Goal: Entertainment & Leisure: Consume media (video, audio)

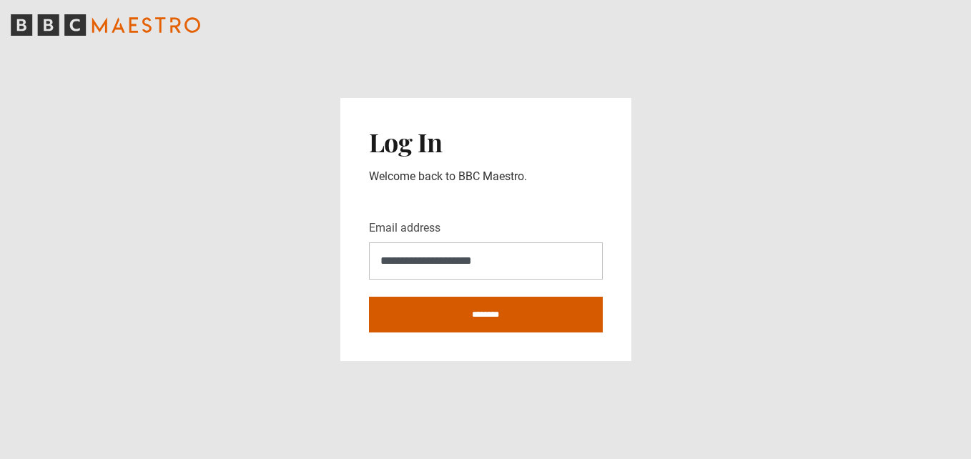
click at [486, 312] on input "********" at bounding box center [486, 315] width 234 height 36
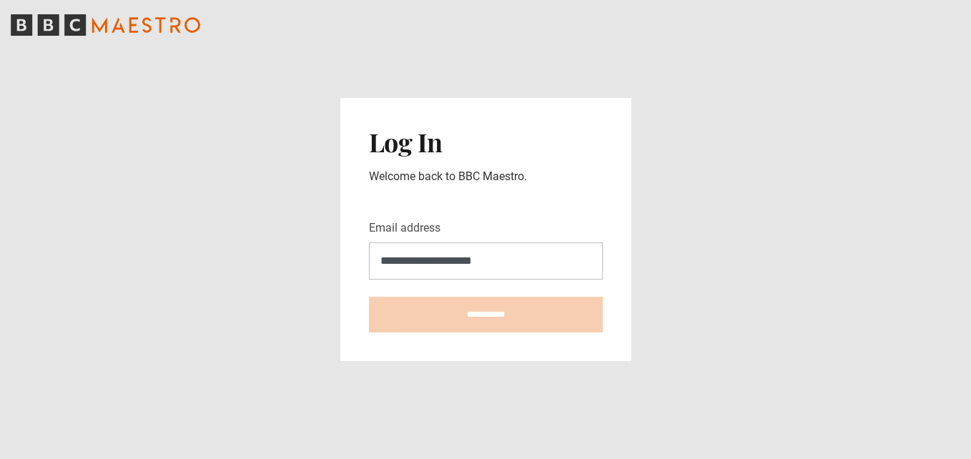
type input "**********"
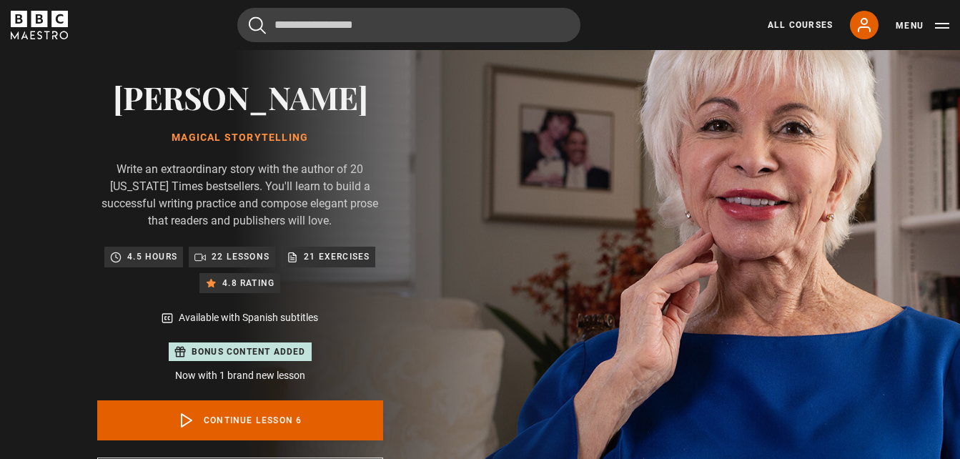
scroll to position [114, 0]
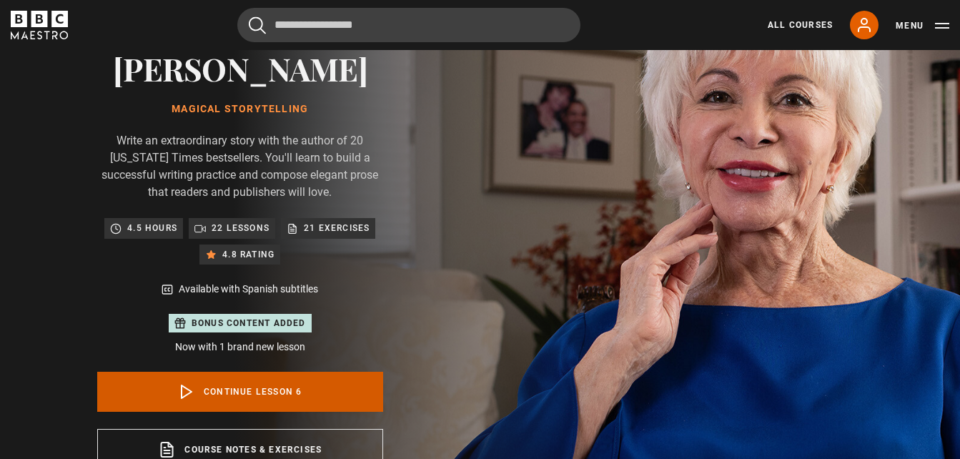
click at [234, 383] on link "Continue lesson 6" at bounding box center [240, 392] width 286 height 40
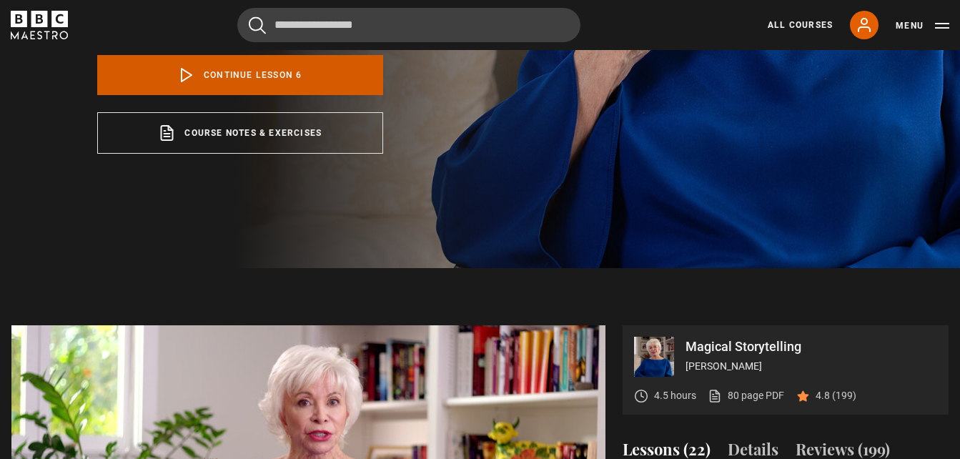
scroll to position [699, 0]
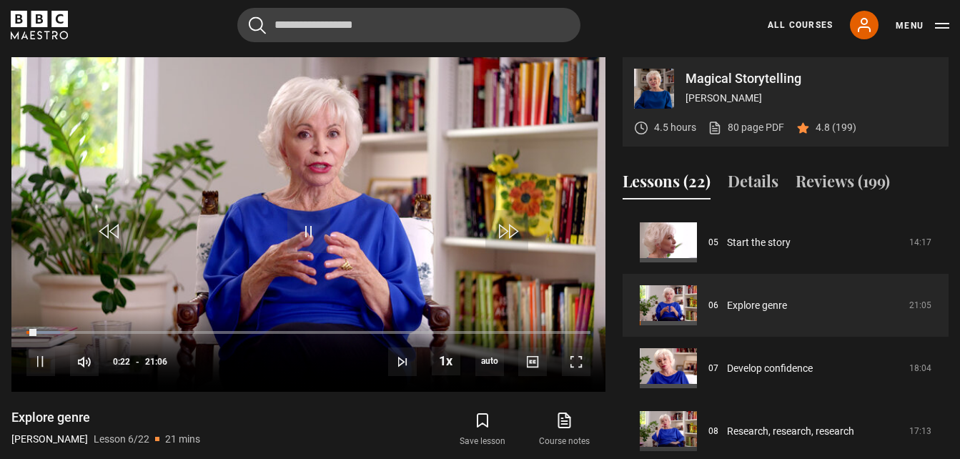
drag, startPoint x: 31, startPoint y: 327, endPoint x: -3, endPoint y: 336, distance: 35.4
click at [0, 336] on html "Skip to main content Cancel Courses Previous courses Next courses [PERSON_NAME]…" at bounding box center [480, 410] width 960 height 2219
drag, startPoint x: 0, startPoint y: 336, endPoint x: 28, endPoint y: 332, distance: 28.2
click at [28, 332] on video-js "Video Player is loading. Play Lesson Explore genre 10s Skip Back 10 seconds Pau…" at bounding box center [308, 224] width 594 height 334
click at [31, 334] on div "00:26" at bounding box center [31, 332] width 11 height 4
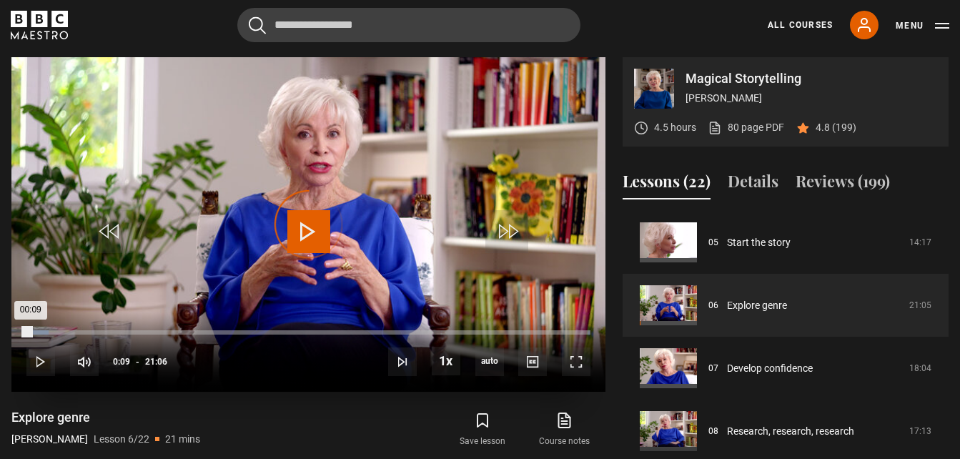
click at [31, 334] on div "00:09" at bounding box center [28, 332] width 4 height 4
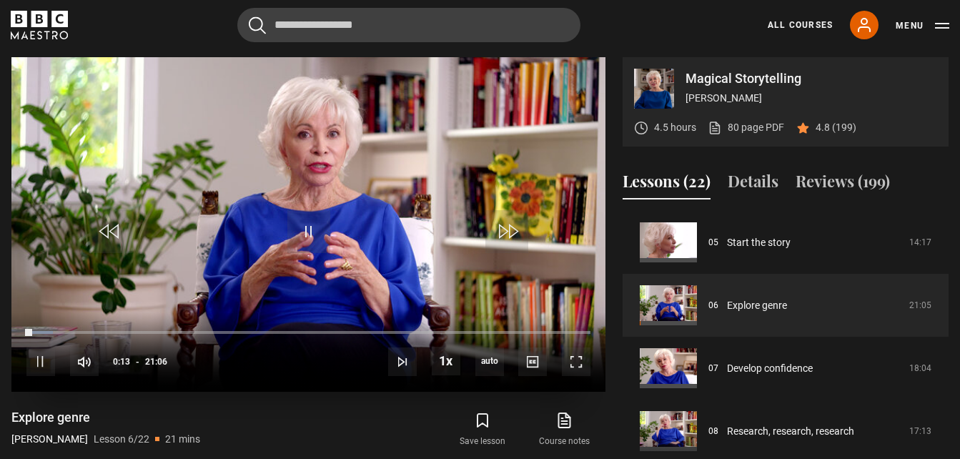
click at [108, 227] on span "Video Player" at bounding box center [110, 231] width 43 height 43
click at [577, 354] on span "Video Player" at bounding box center [576, 361] width 29 height 29
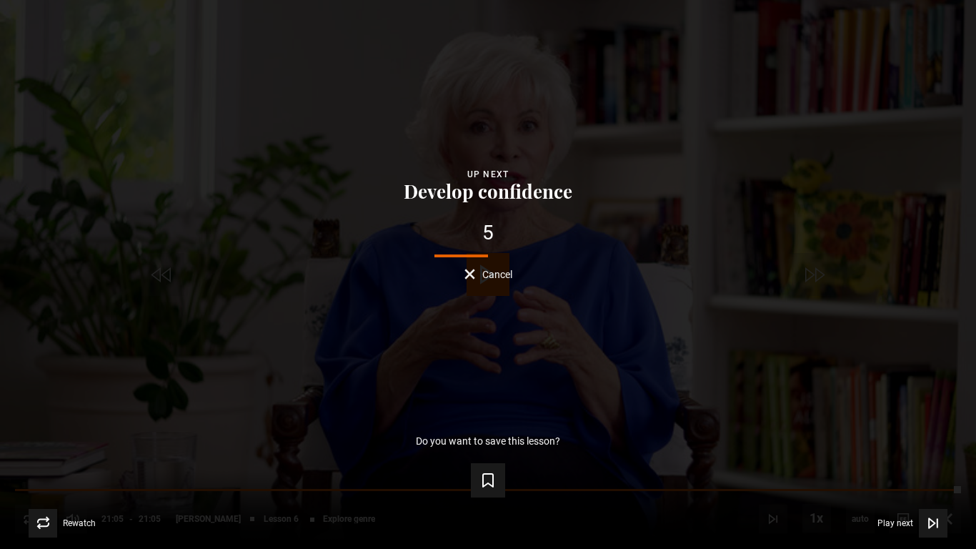
click at [489, 273] on span "Cancel" at bounding box center [497, 274] width 30 height 10
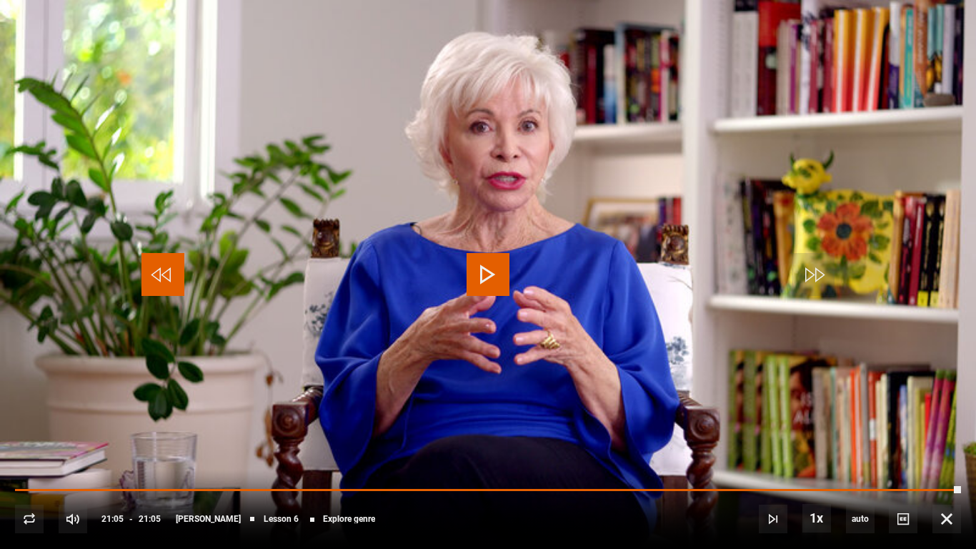
click at [162, 267] on span "Video Player" at bounding box center [163, 274] width 43 height 43
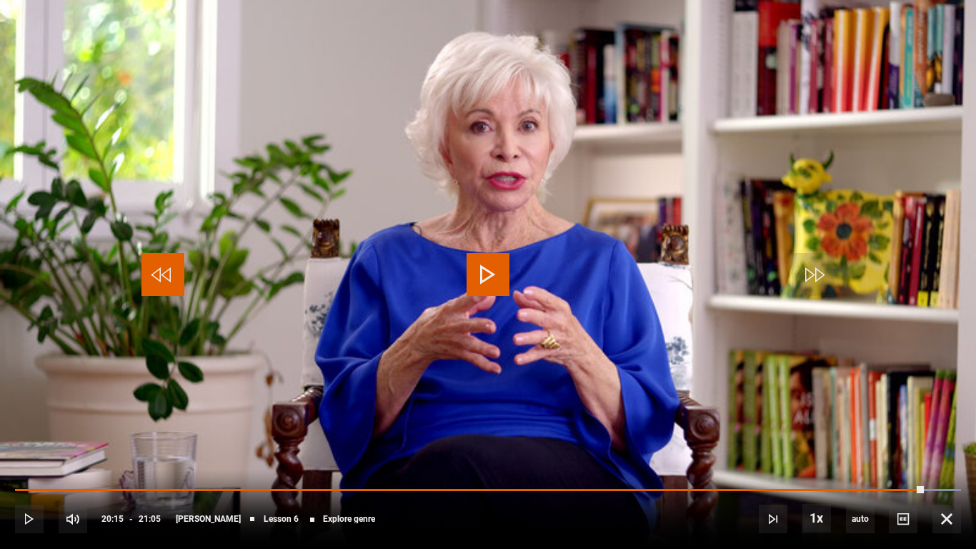
click at [162, 267] on span "Video Player" at bounding box center [163, 274] width 43 height 43
click at [224, 458] on span "[PERSON_NAME]" at bounding box center [208, 519] width 65 height 9
click at [209, 458] on span "[PERSON_NAME]" at bounding box center [208, 519] width 65 height 9
click at [210, 458] on div "10s Skip Back 10 seconds Play 10s Skip Forward 10 seconds Loaded : 100.00% 04:3…" at bounding box center [488, 509] width 976 height 79
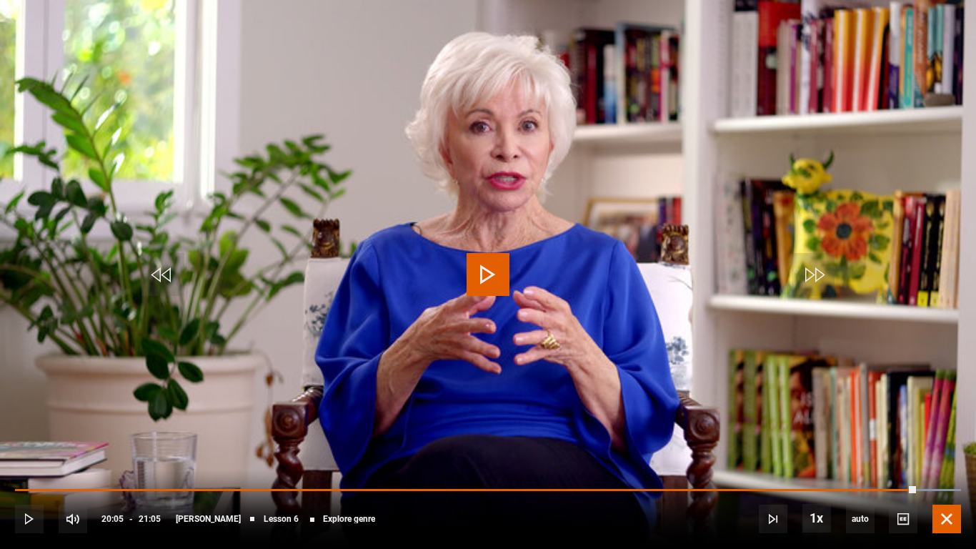
click at [949, 458] on span "Video Player" at bounding box center [947, 519] width 29 height 29
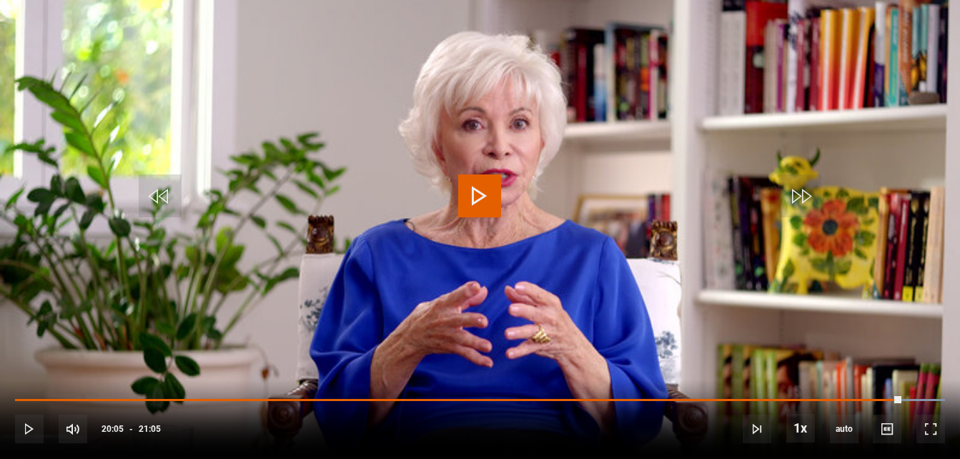
scroll to position [284, 0]
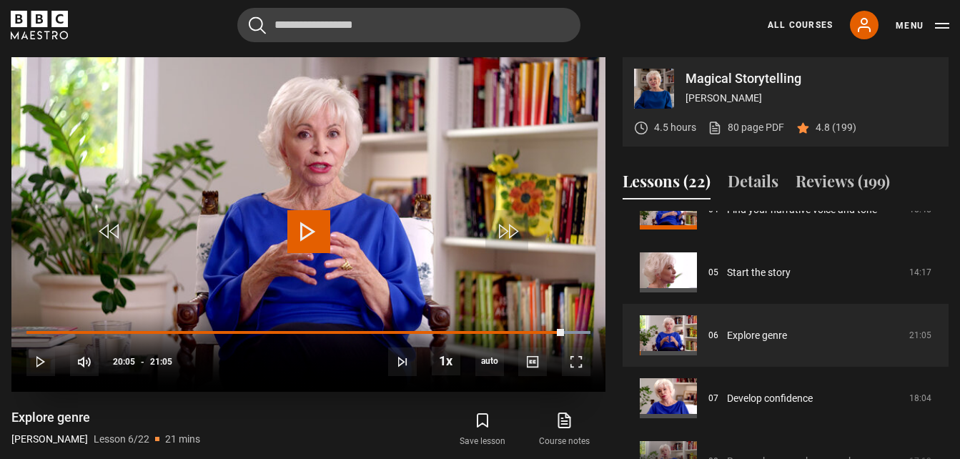
click at [305, 222] on span "Video Player" at bounding box center [308, 231] width 43 height 43
click at [29, 329] on div "10s Skip Back 10 seconds Pause 10s Skip Forward 10 seconds Loaded : 100.00% 00:…" at bounding box center [308, 351] width 594 height 79
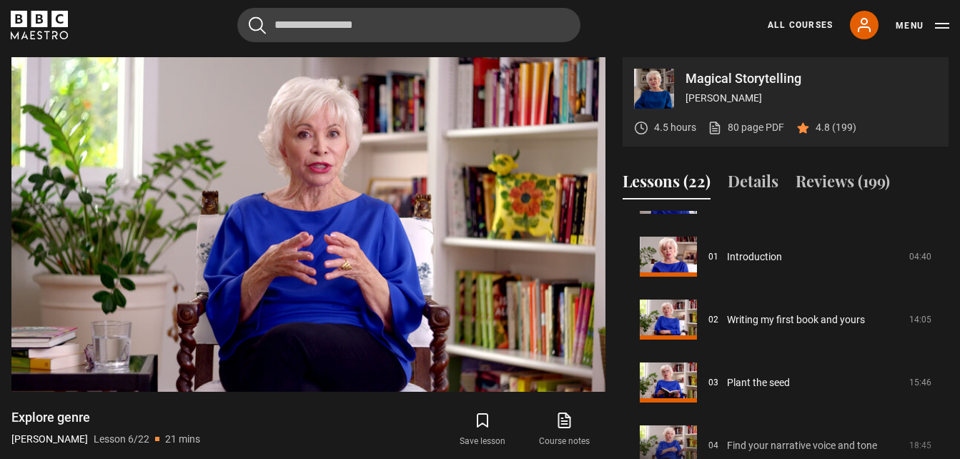
scroll to position [52, 0]
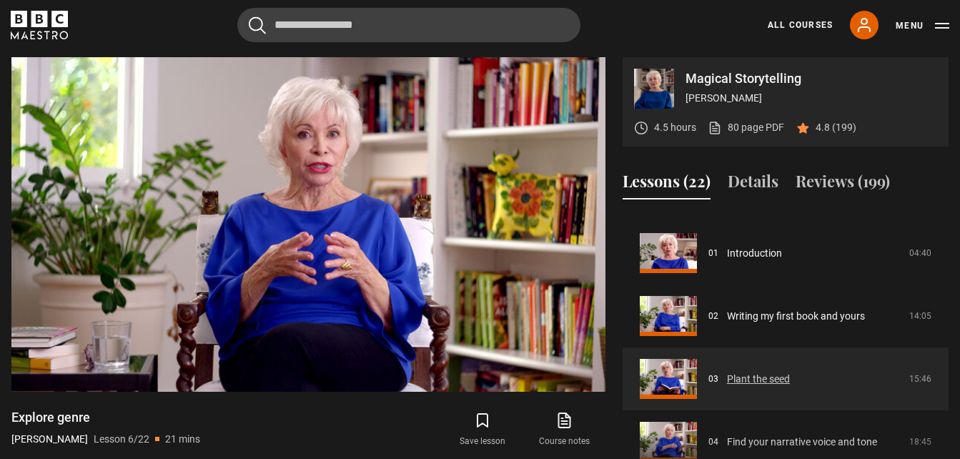
click at [749, 377] on link "Plant the seed" at bounding box center [758, 379] width 63 height 15
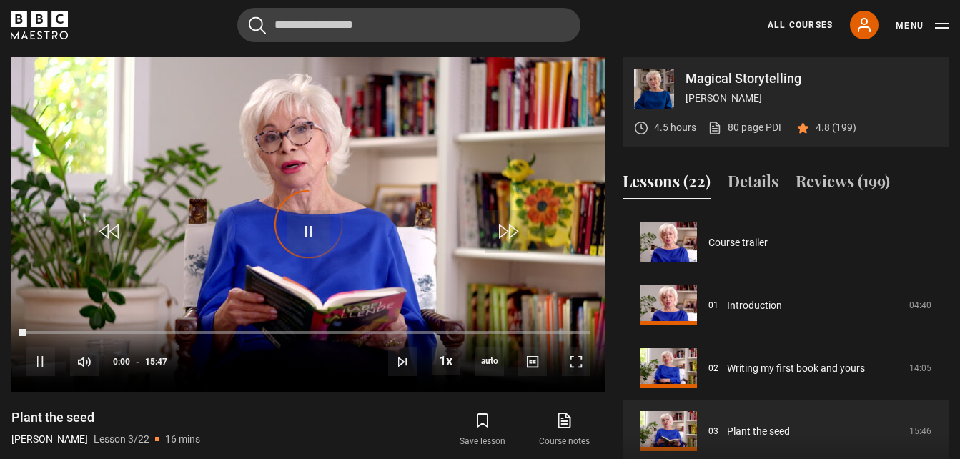
scroll to position [126, 0]
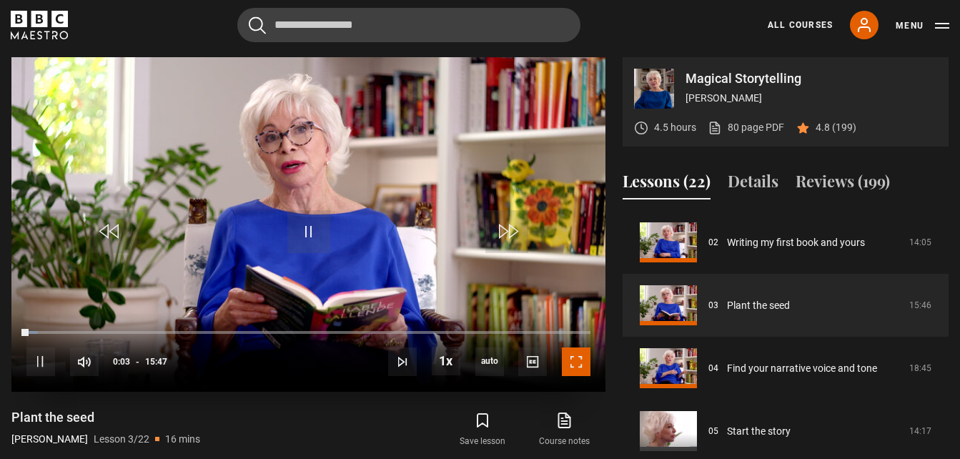
click at [574, 360] on span "Video Player" at bounding box center [576, 361] width 29 height 29
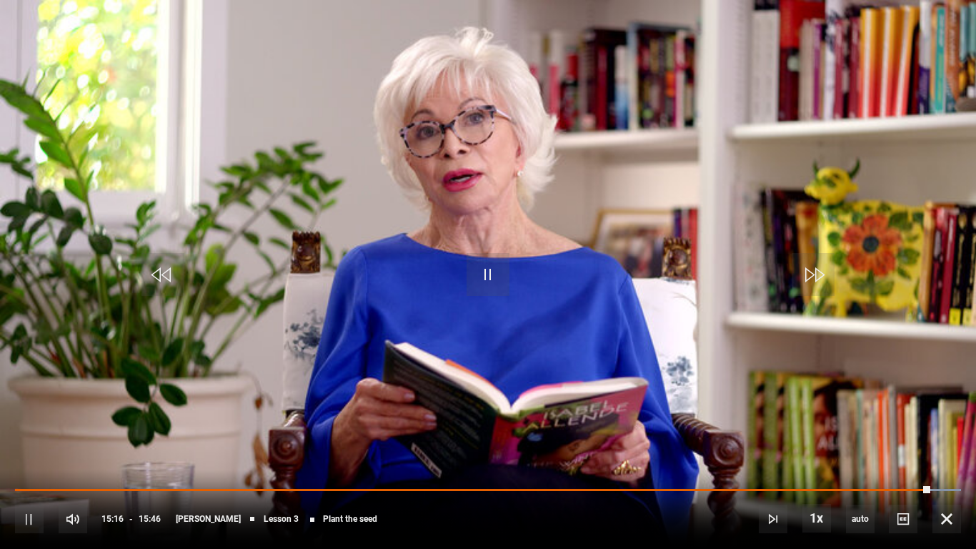
drag, startPoint x: 577, startPoint y: 413, endPoint x: 539, endPoint y: 452, distance: 54.1
click at [539, 452] on video "Video Player" at bounding box center [488, 274] width 976 height 549
click at [78, 458] on span "Video Player" at bounding box center [73, 519] width 29 height 29
click at [476, 274] on span "Video Player" at bounding box center [488, 274] width 43 height 43
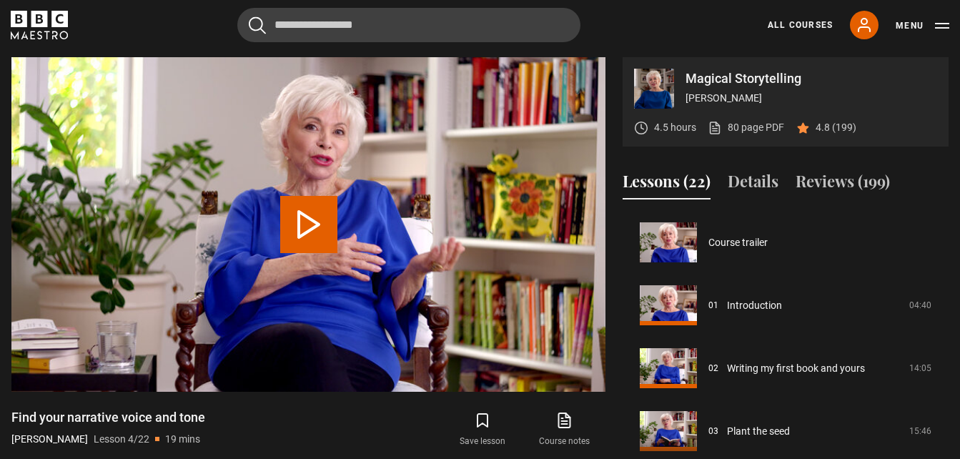
scroll to position [189, 0]
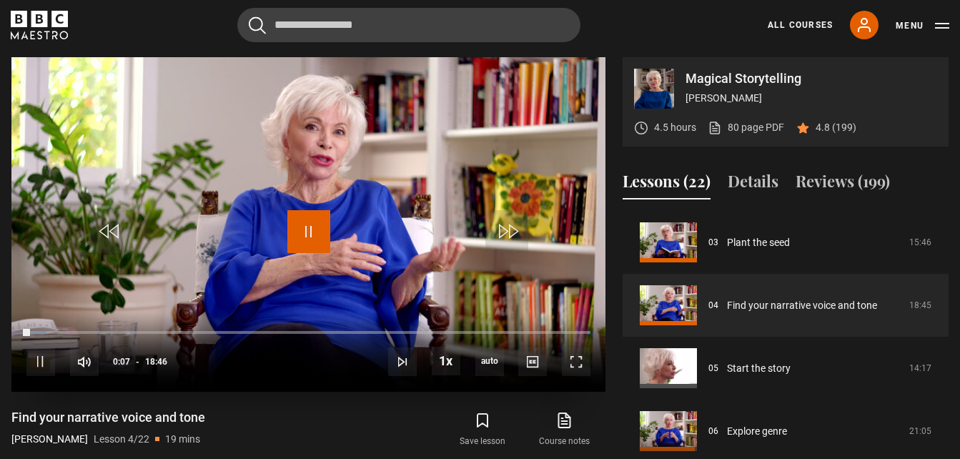
click at [305, 227] on span "Video Player" at bounding box center [308, 231] width 43 height 43
